Goal: Book appointment/travel/reservation

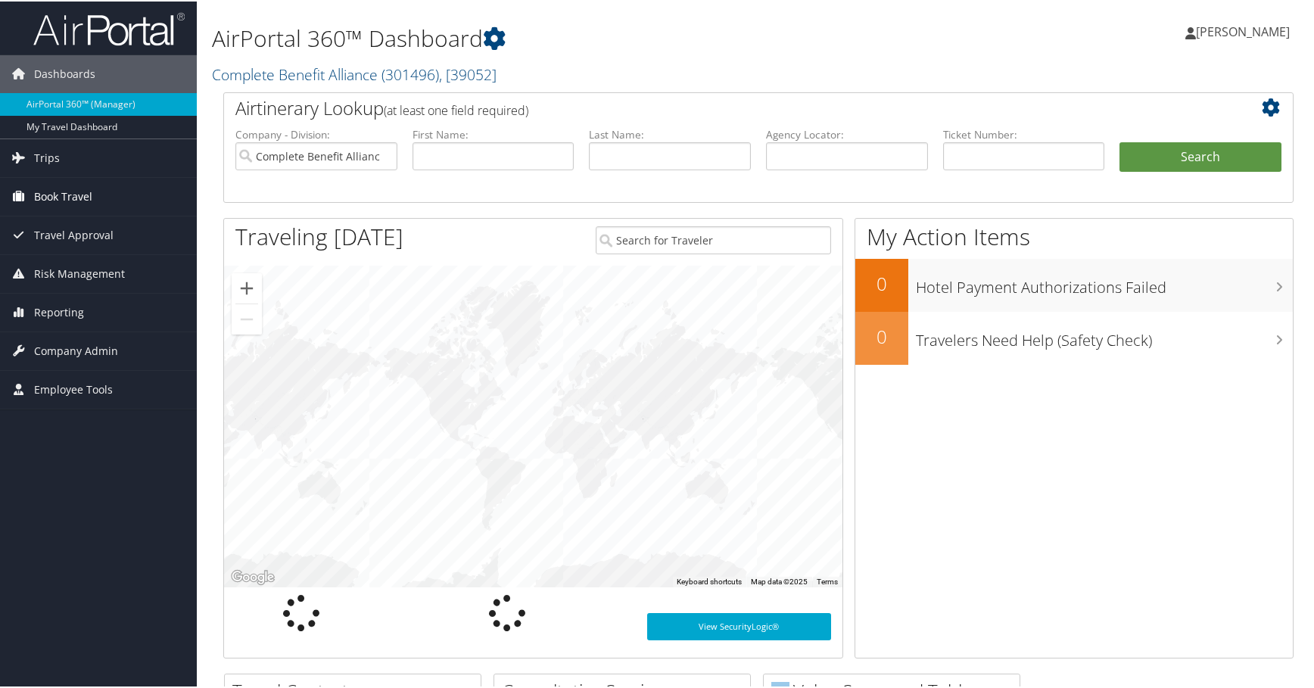
click at [89, 196] on span "Book Travel" at bounding box center [63, 195] width 58 height 38
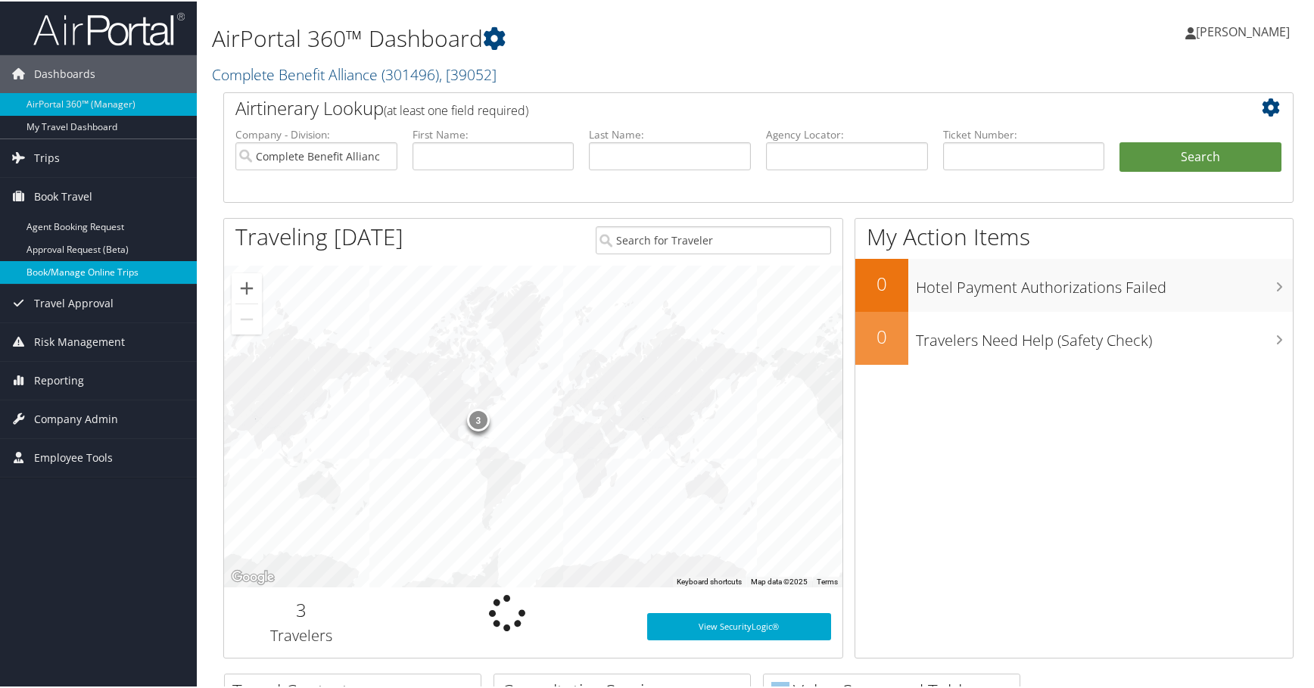
click at [87, 269] on link "Book/Manage Online Trips" at bounding box center [98, 271] width 197 height 23
